Goal: Navigation & Orientation: Find specific page/section

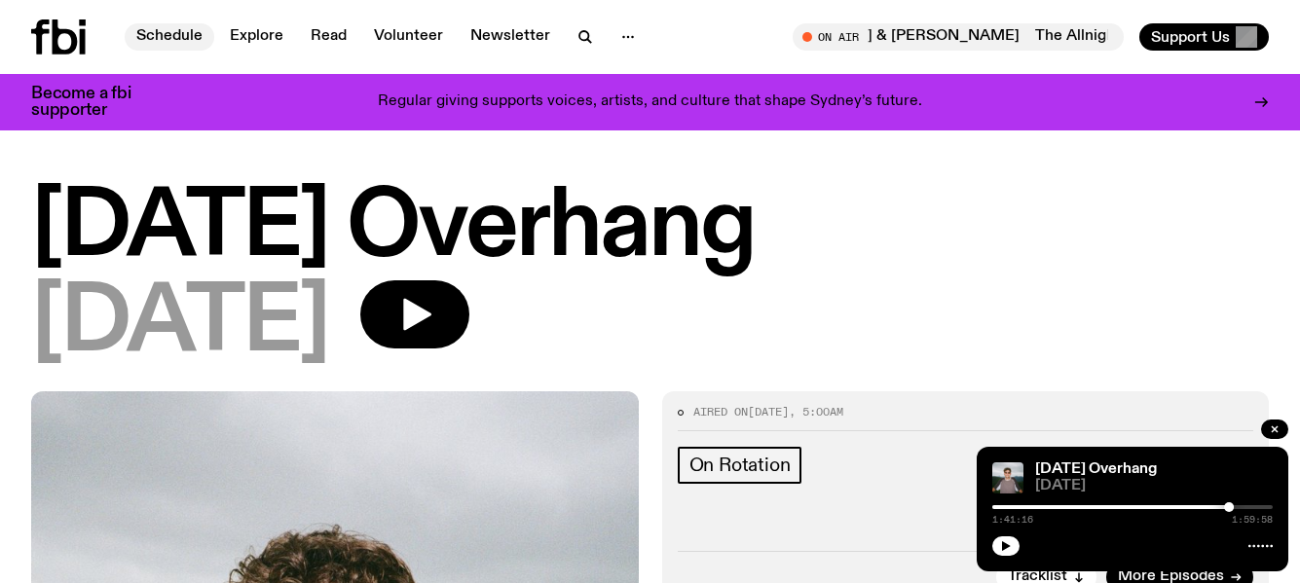
click at [154, 31] on link "Schedule" at bounding box center [170, 36] width 90 height 27
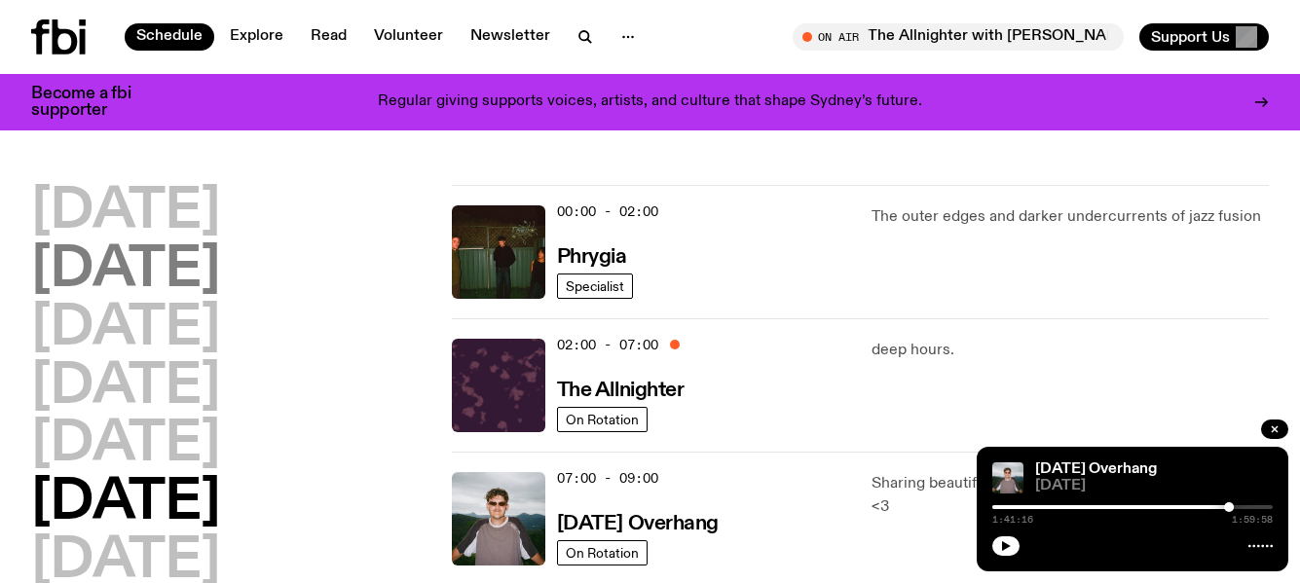
click at [205, 267] on h2 "[DATE]" at bounding box center [125, 271] width 189 height 55
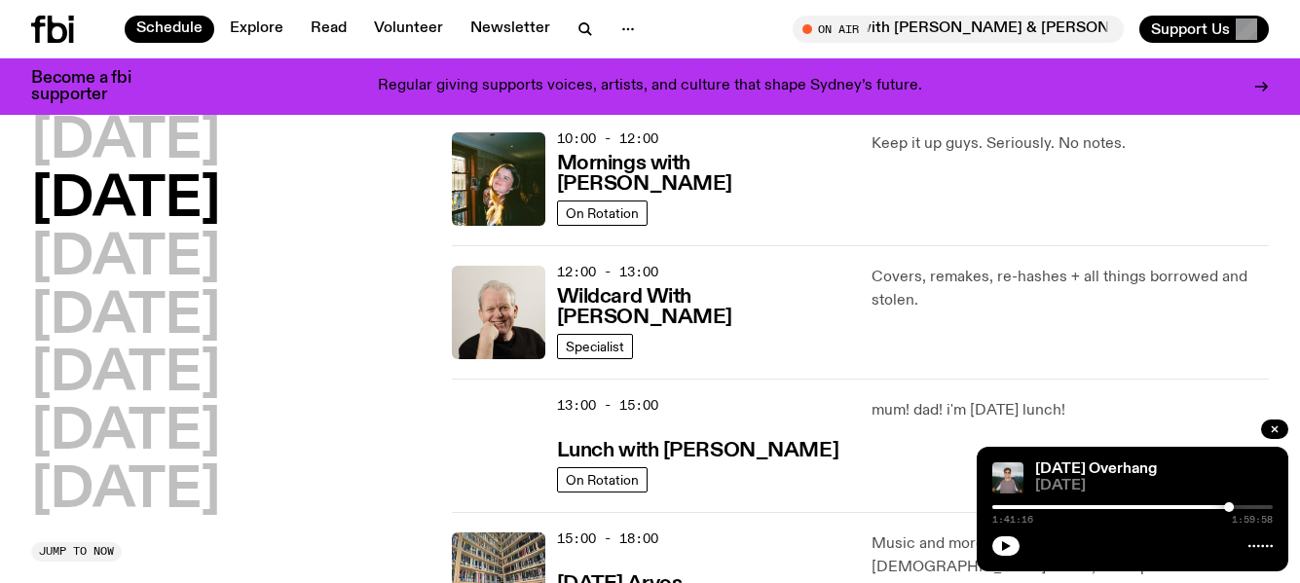
scroll to position [347, 0]
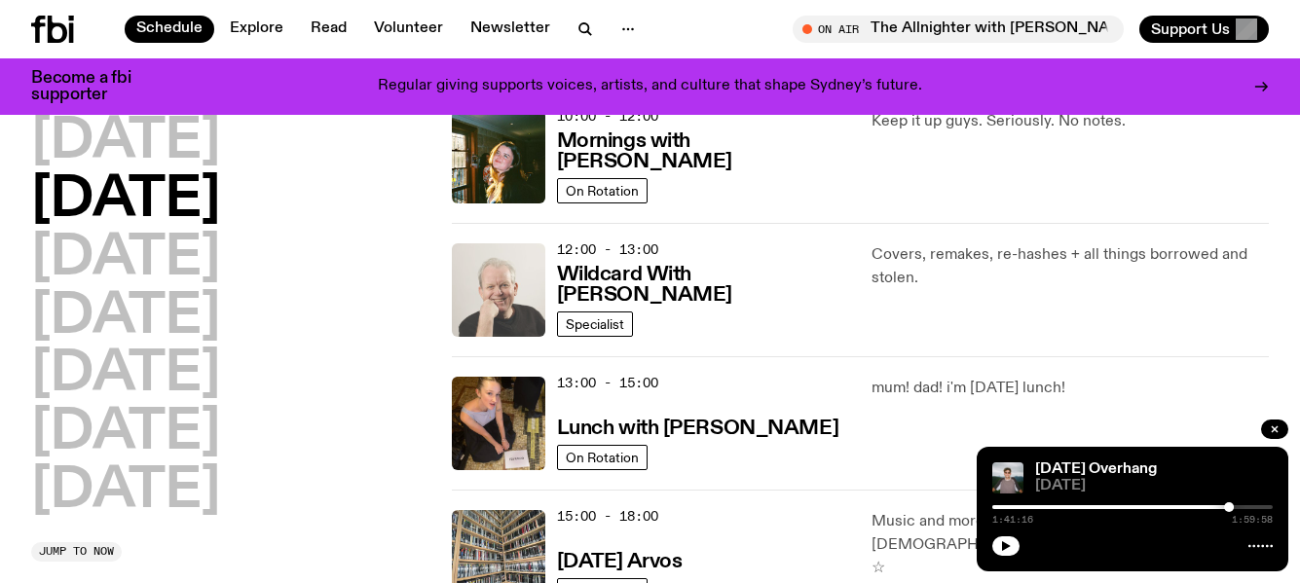
click at [515, 297] on img at bounding box center [499, 291] width 94 height 94
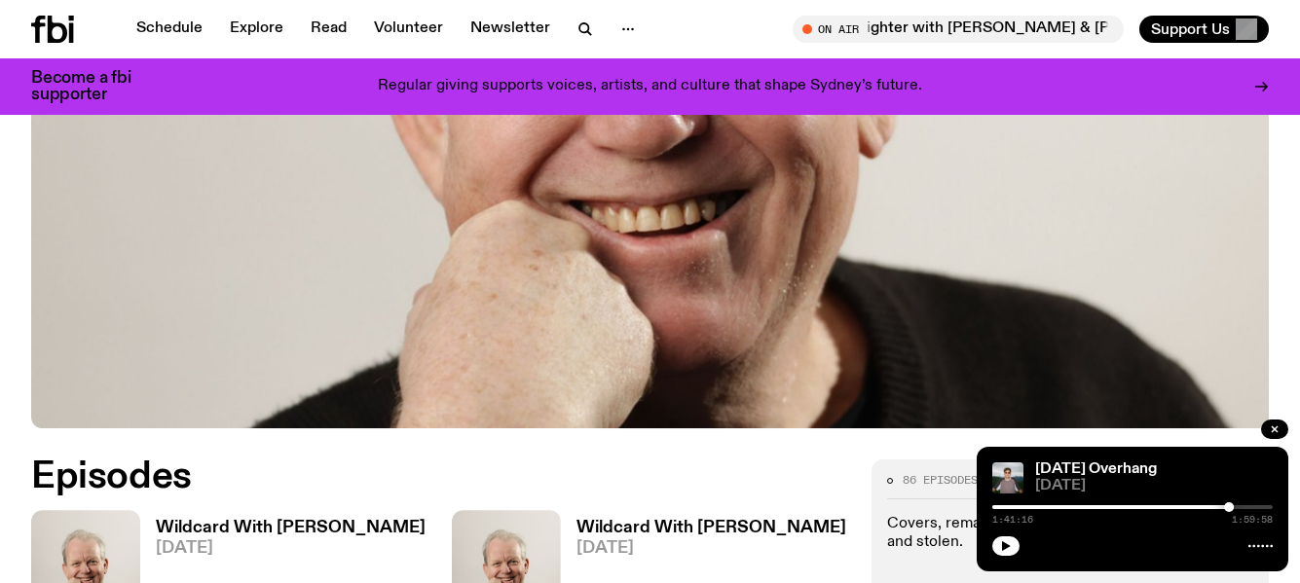
scroll to position [774, 0]
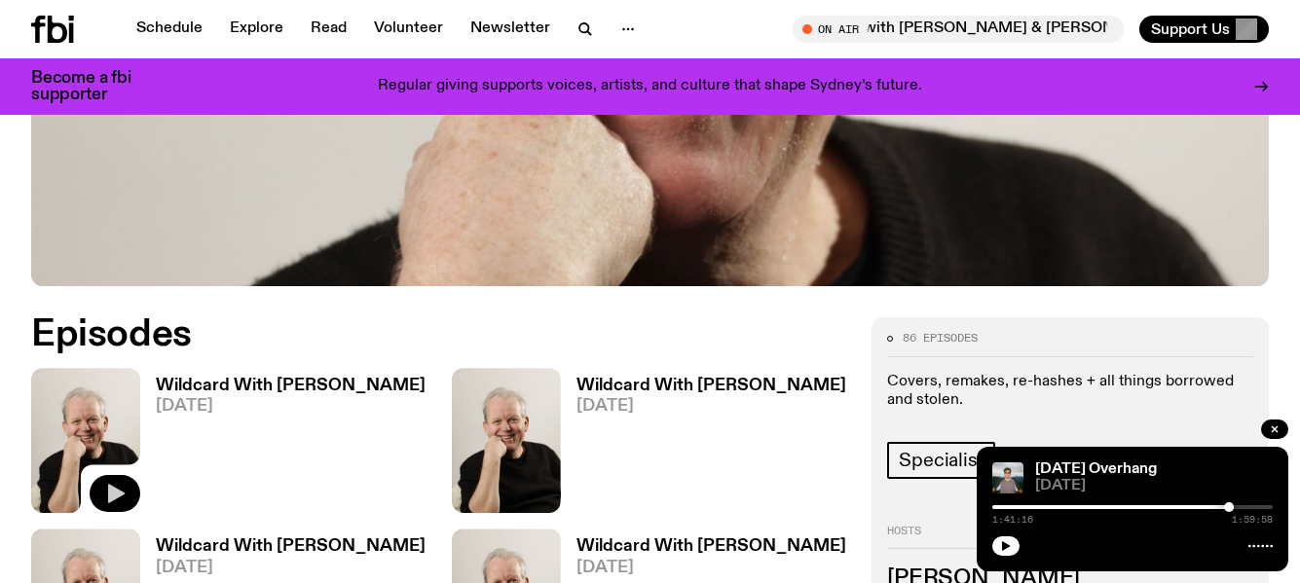
click at [109, 485] on icon "button" at bounding box center [116, 494] width 17 height 19
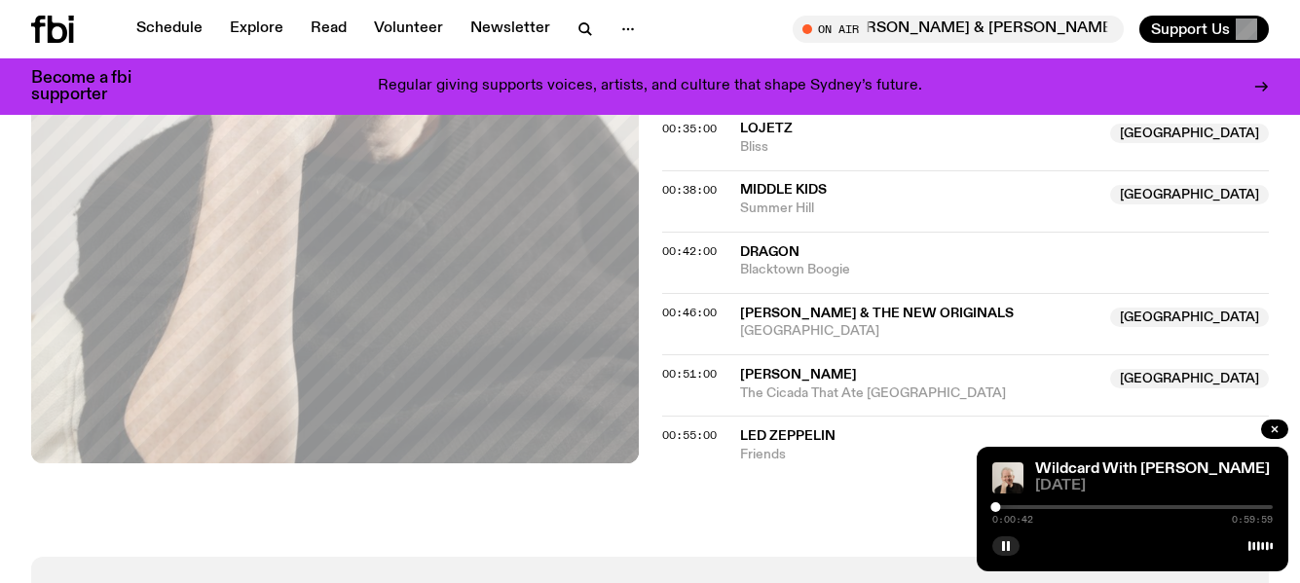
scroll to position [1265, 0]
